Goal: Task Accomplishment & Management: Manage account settings

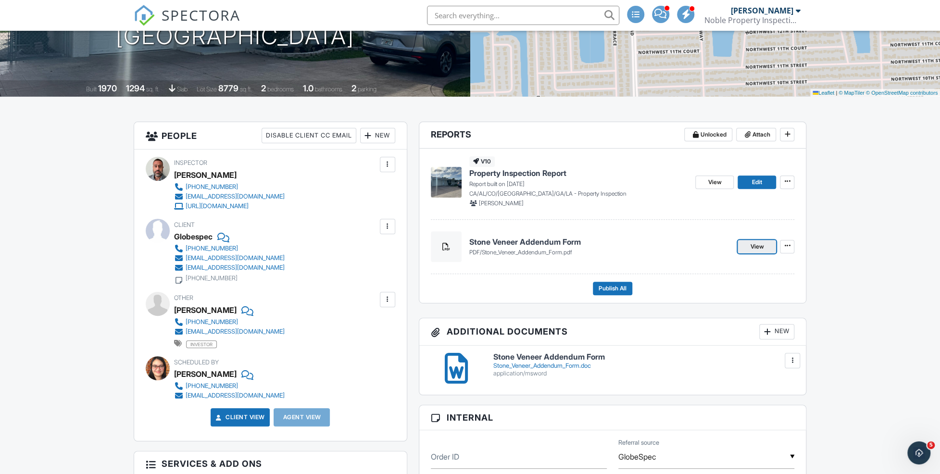
click at [753, 245] on span "View" at bounding box center [756, 247] width 13 height 10
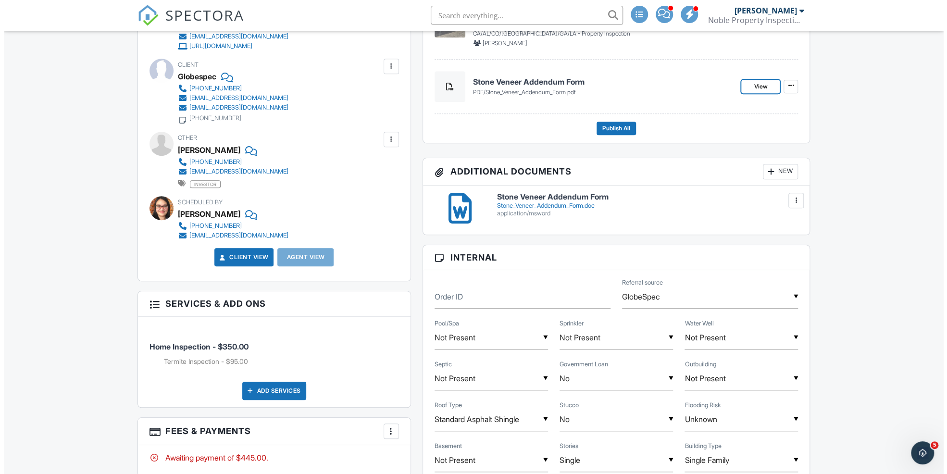
scroll to position [160, 0]
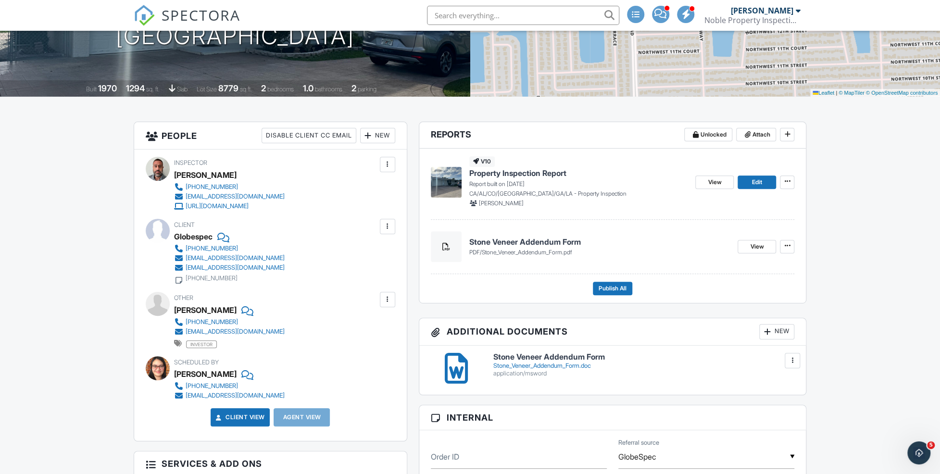
click at [793, 358] on div at bounding box center [793, 361] width 10 height 10
click at [665, 353] on h6 "Stone Veneer Addendum Form" at bounding box center [643, 357] width 301 height 9
click at [789, 245] on icon at bounding box center [787, 245] width 6 height 7
click at [738, 272] on input "Delete" at bounding box center [740, 272] width 98 height 22
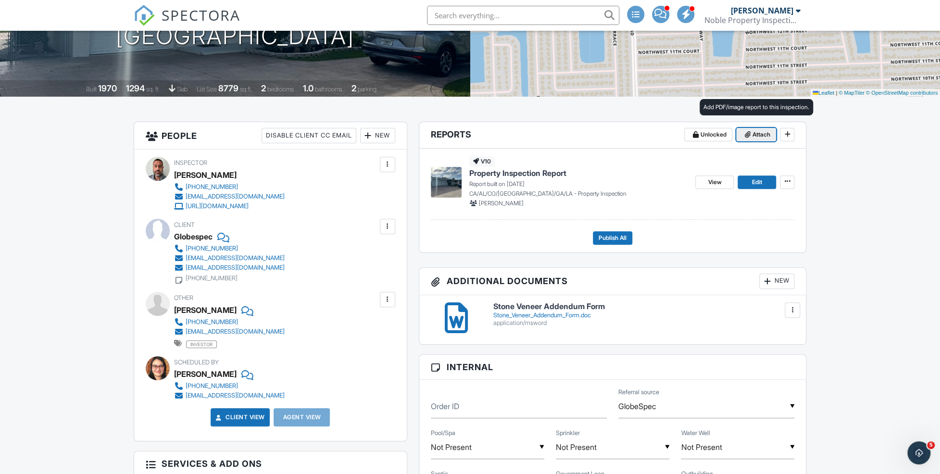
click at [758, 136] on span "Attach" at bounding box center [761, 135] width 18 height 10
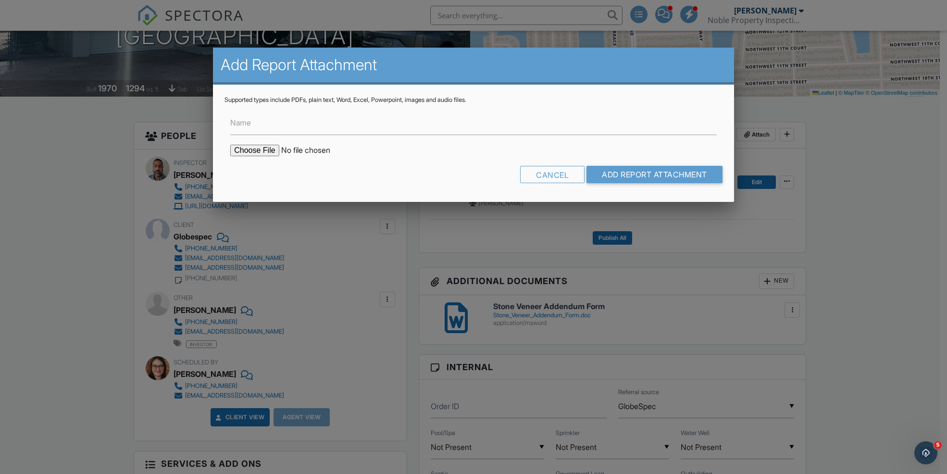
click at [258, 149] on input "file" at bounding box center [311, 151] width 163 height 12
type input "C:\fakepath\Stone_Veneer_Addendum_Form.doc"
click at [330, 126] on input "Name" at bounding box center [473, 124] width 487 height 24
type input "Stone Veneer Form"
click at [660, 177] on input "Add Report Attachment" at bounding box center [655, 174] width 136 height 17
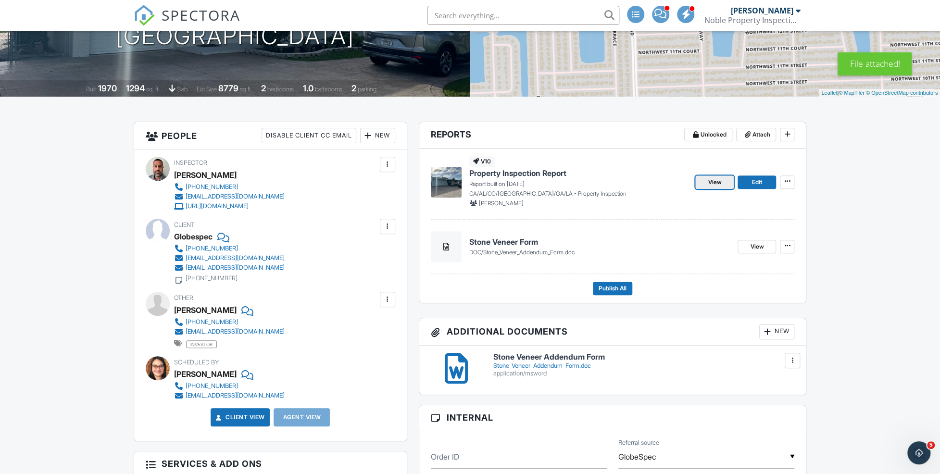
click at [705, 180] on link "View" at bounding box center [714, 182] width 38 height 13
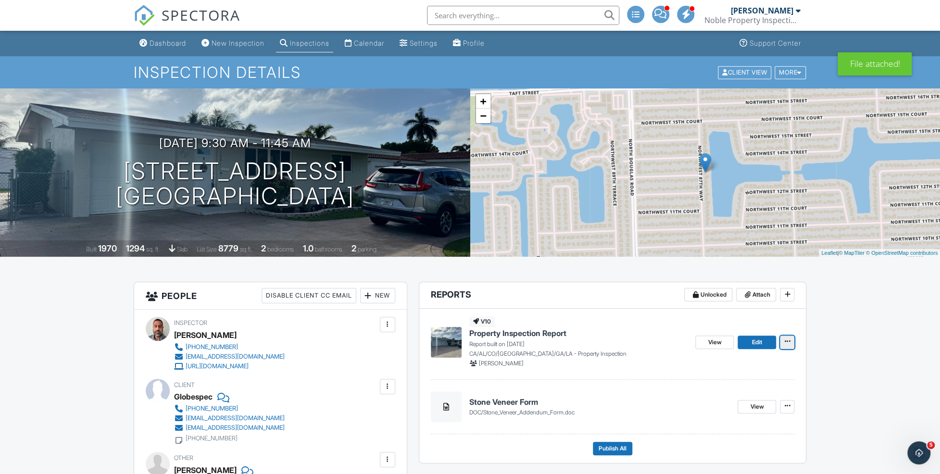
click at [789, 342] on icon at bounding box center [787, 341] width 6 height 7
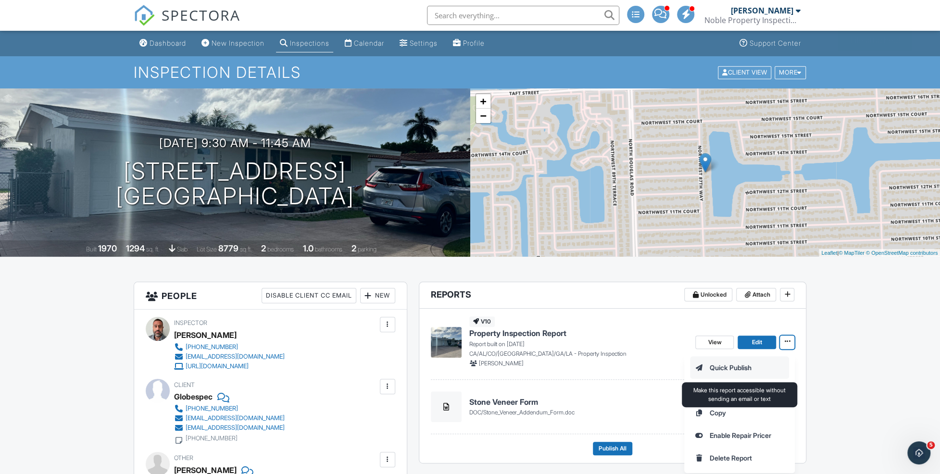
scroll to position [160, 0]
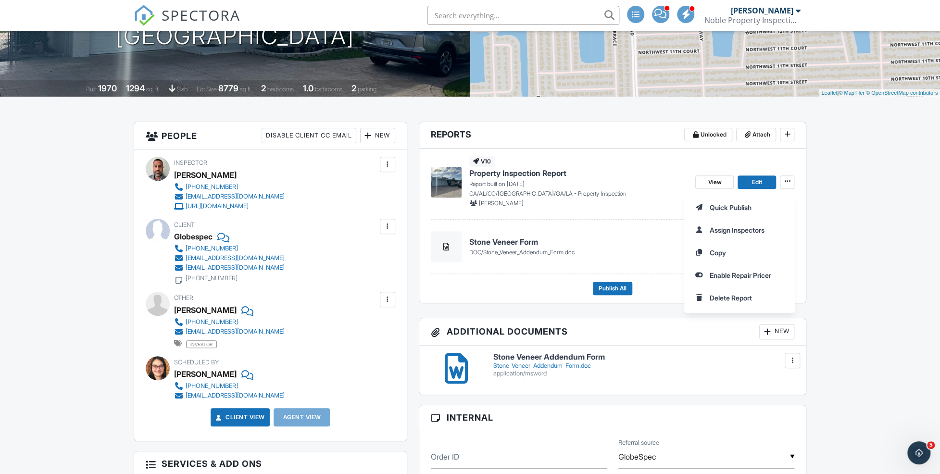
click at [918, 204] on div "Quick Publish Assign Inspectors Copy Enable Repair Pricer Delete Report" at bounding box center [812, 252] width 256 height 121
click at [621, 168] on h4 "Property Inspection Report" at bounding box center [578, 173] width 219 height 11
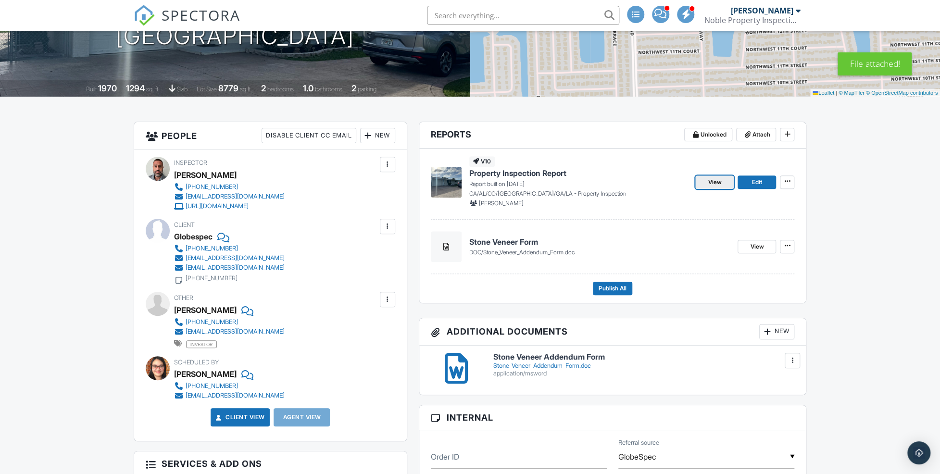
click at [716, 182] on span "View" at bounding box center [714, 182] width 13 height 10
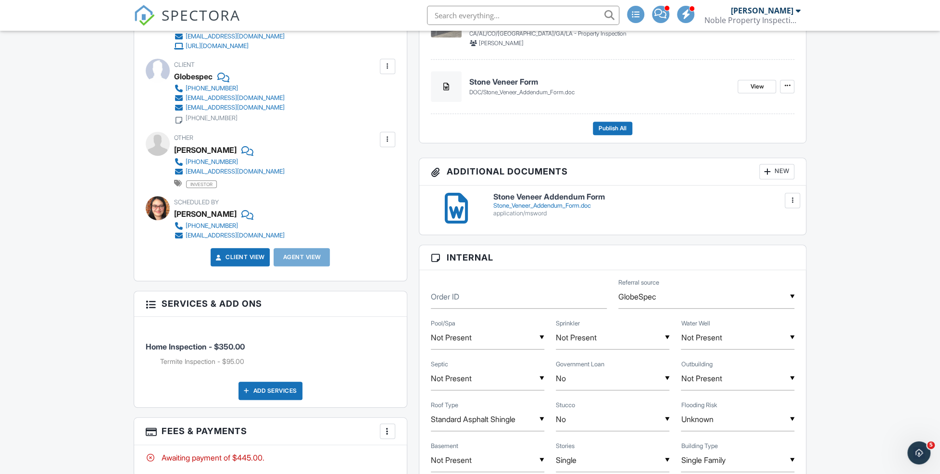
scroll to position [481, 0]
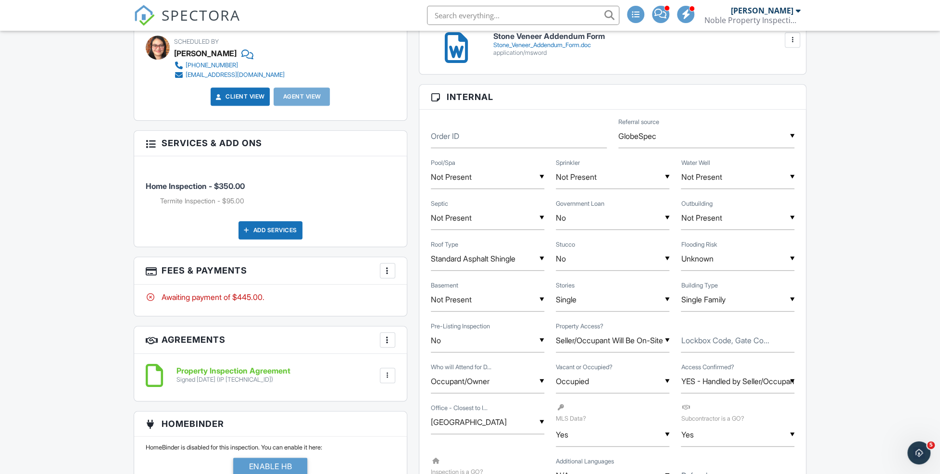
click at [387, 270] on div at bounding box center [388, 271] width 10 height 10
click at [414, 349] on li "View Invoice" at bounding box center [436, 348] width 100 height 24
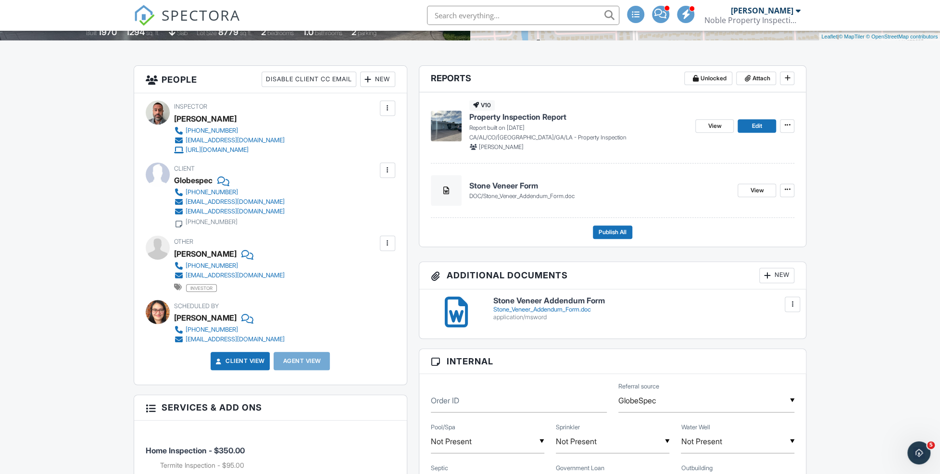
scroll to position [0, 0]
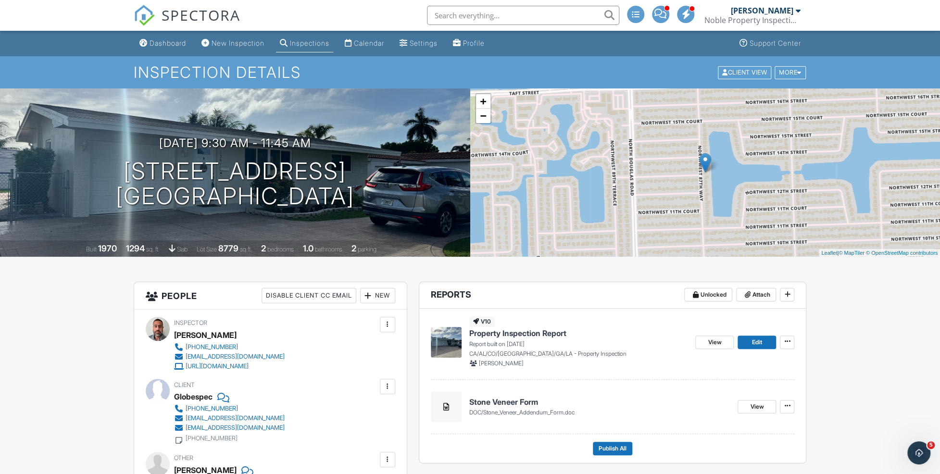
click at [666, 161] on div "+ − Leaflet | © MapTiler © OpenStreetMap contributors" at bounding box center [705, 172] width 470 height 168
click at [366, 169] on div at bounding box center [357, 170] width 19 height 18
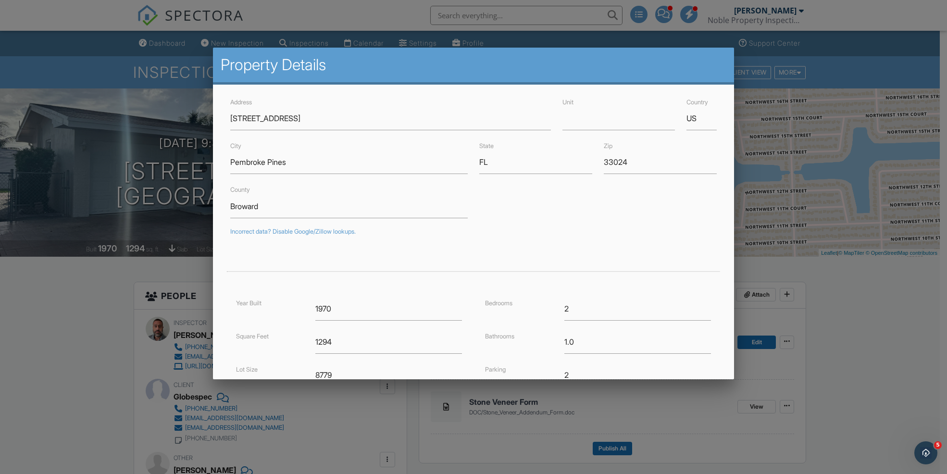
click at [892, 49] on div at bounding box center [473, 248] width 947 height 593
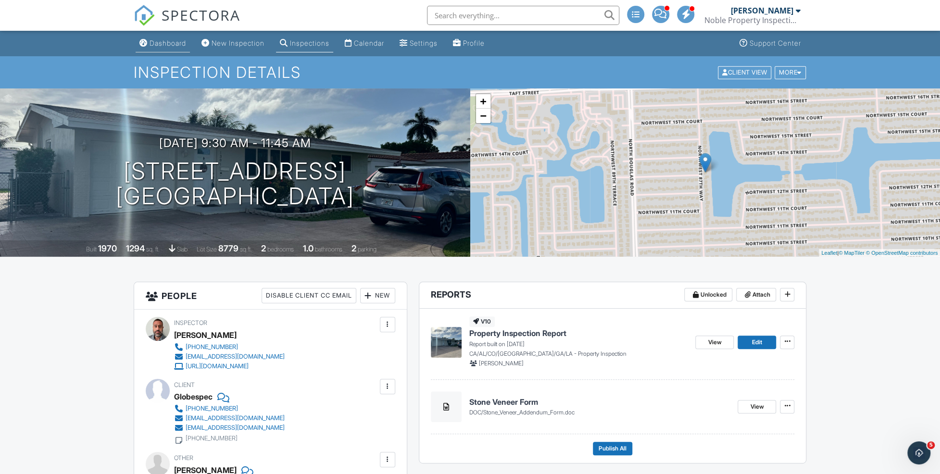
click at [152, 39] on div "Dashboard" at bounding box center [168, 43] width 37 height 8
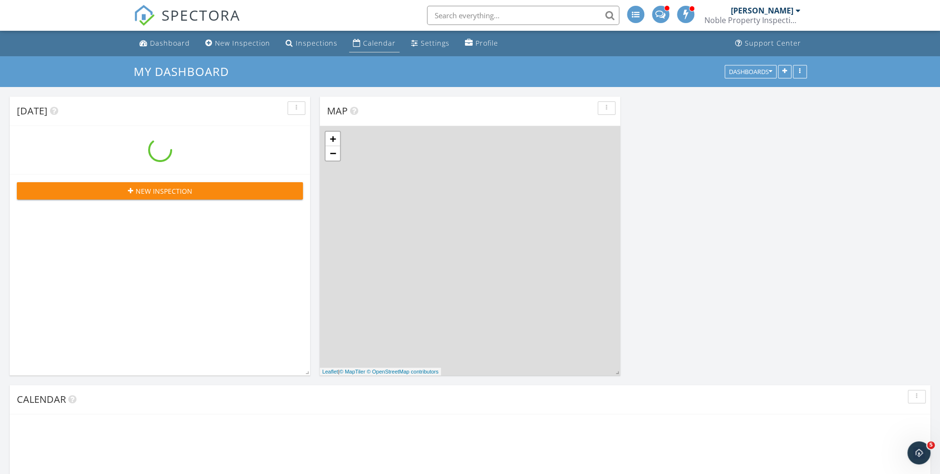
scroll to position [794, 955]
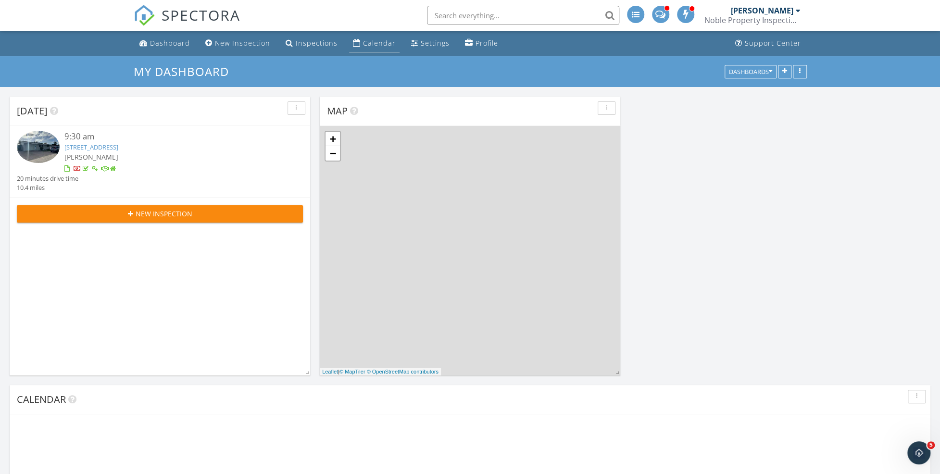
click at [363, 40] on div "Calendar" at bounding box center [379, 42] width 33 height 9
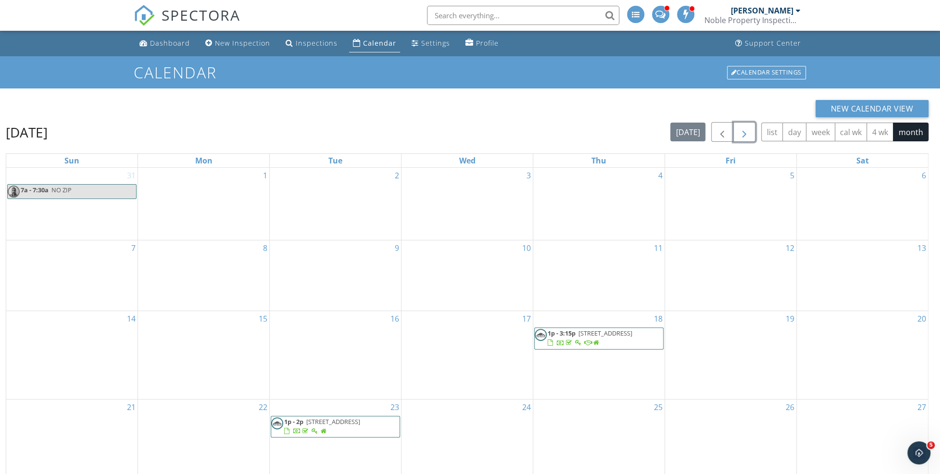
click at [744, 135] on span "button" at bounding box center [745, 132] width 12 height 12
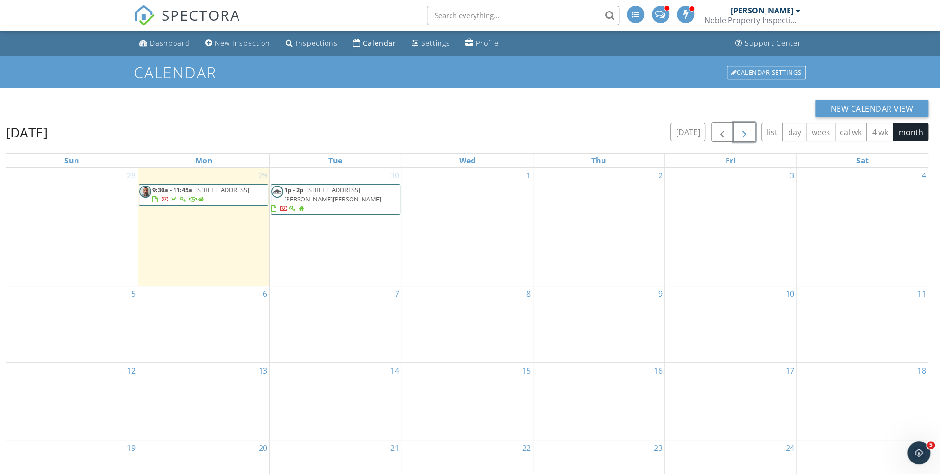
click at [322, 192] on span "1020 Ponce de Leon Dr , Fort Lauderdale 33316" at bounding box center [332, 195] width 97 height 18
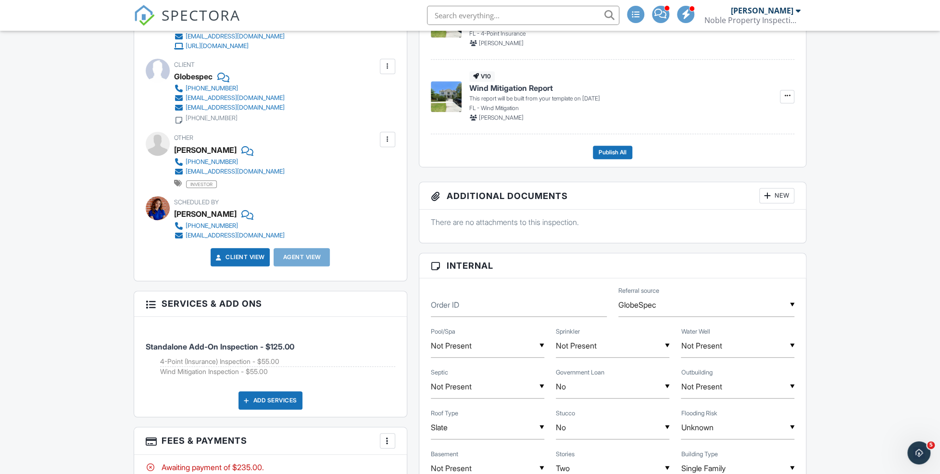
scroll to position [481, 0]
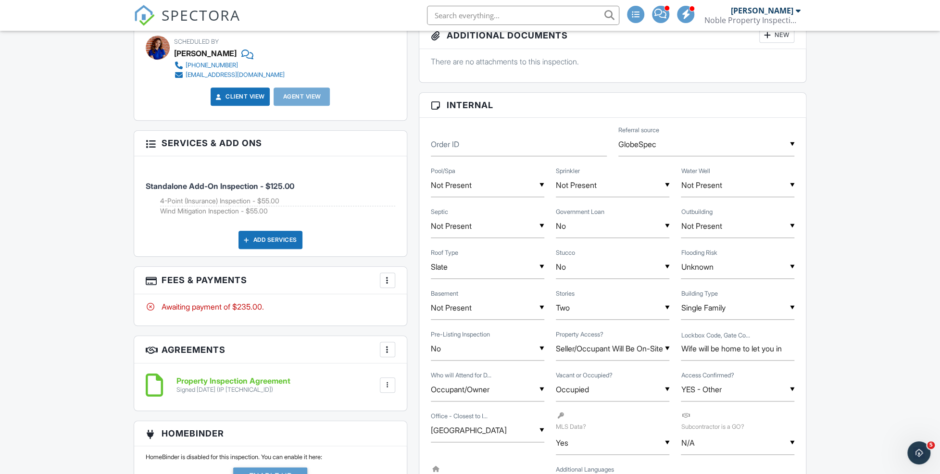
click at [383, 282] on div at bounding box center [388, 281] width 10 height 10
click at [407, 356] on li "View Invoice" at bounding box center [436, 358] width 100 height 24
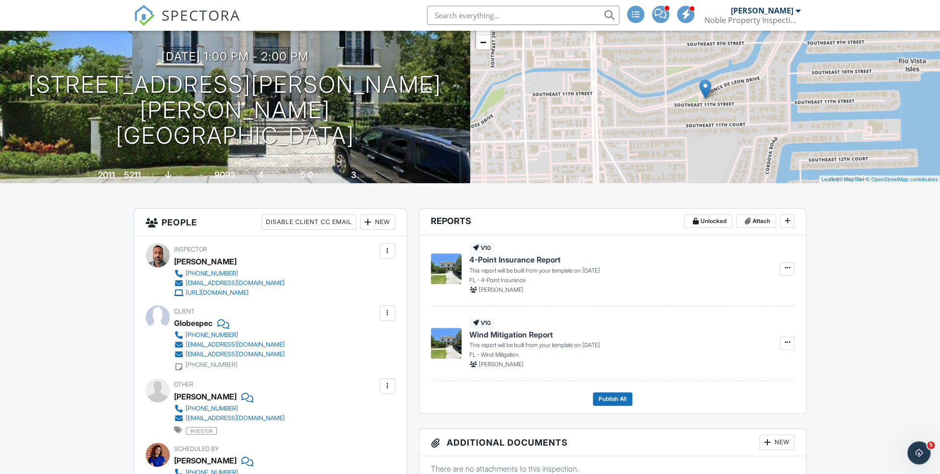
scroll to position [0, 0]
